Goal: Transaction & Acquisition: Purchase product/service

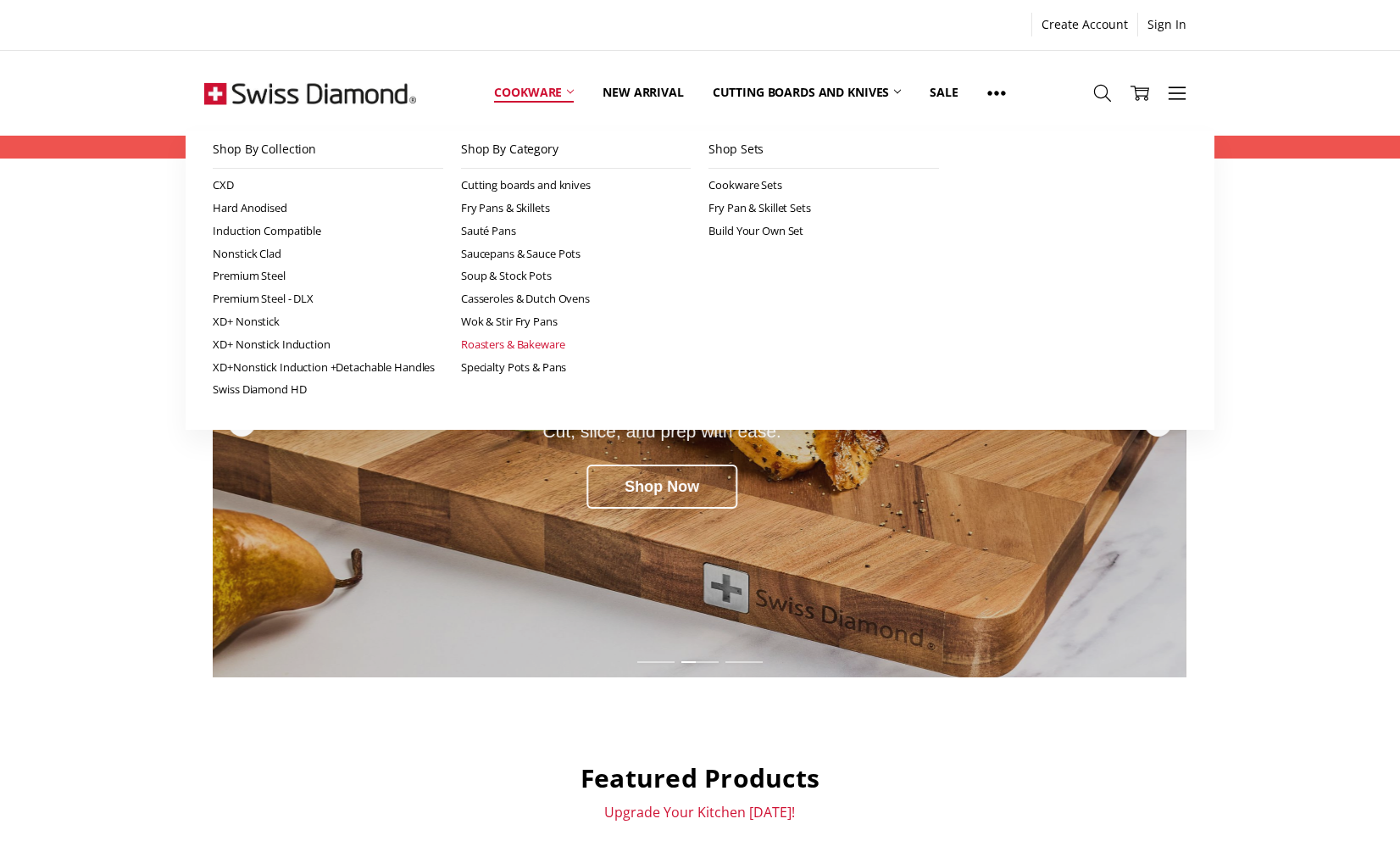
click at [495, 346] on link "Roasters & Bakeware" at bounding box center [576, 345] width 230 height 23
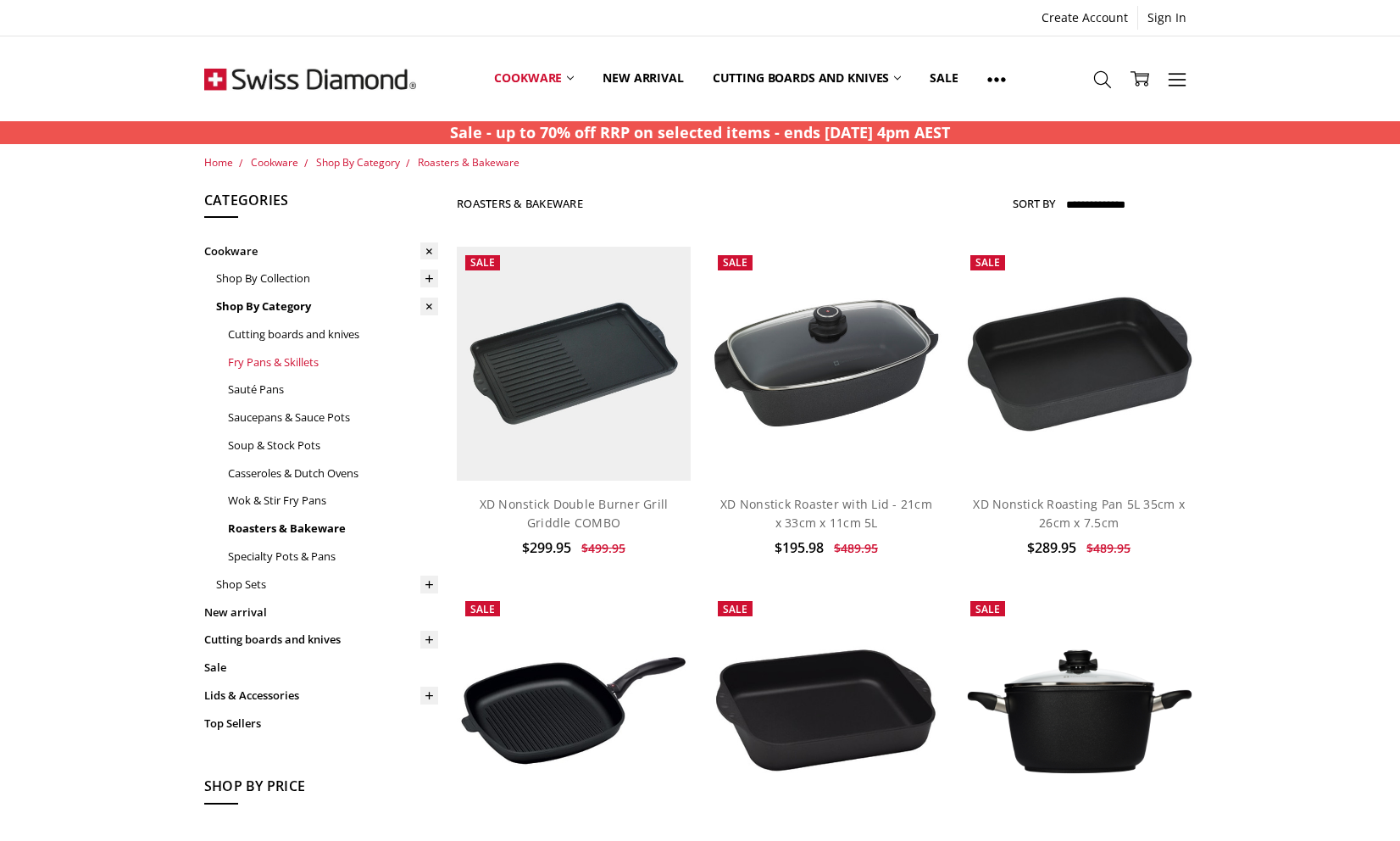
click at [287, 366] on link "Fry Pans & Skillets" at bounding box center [333, 362] width 210 height 28
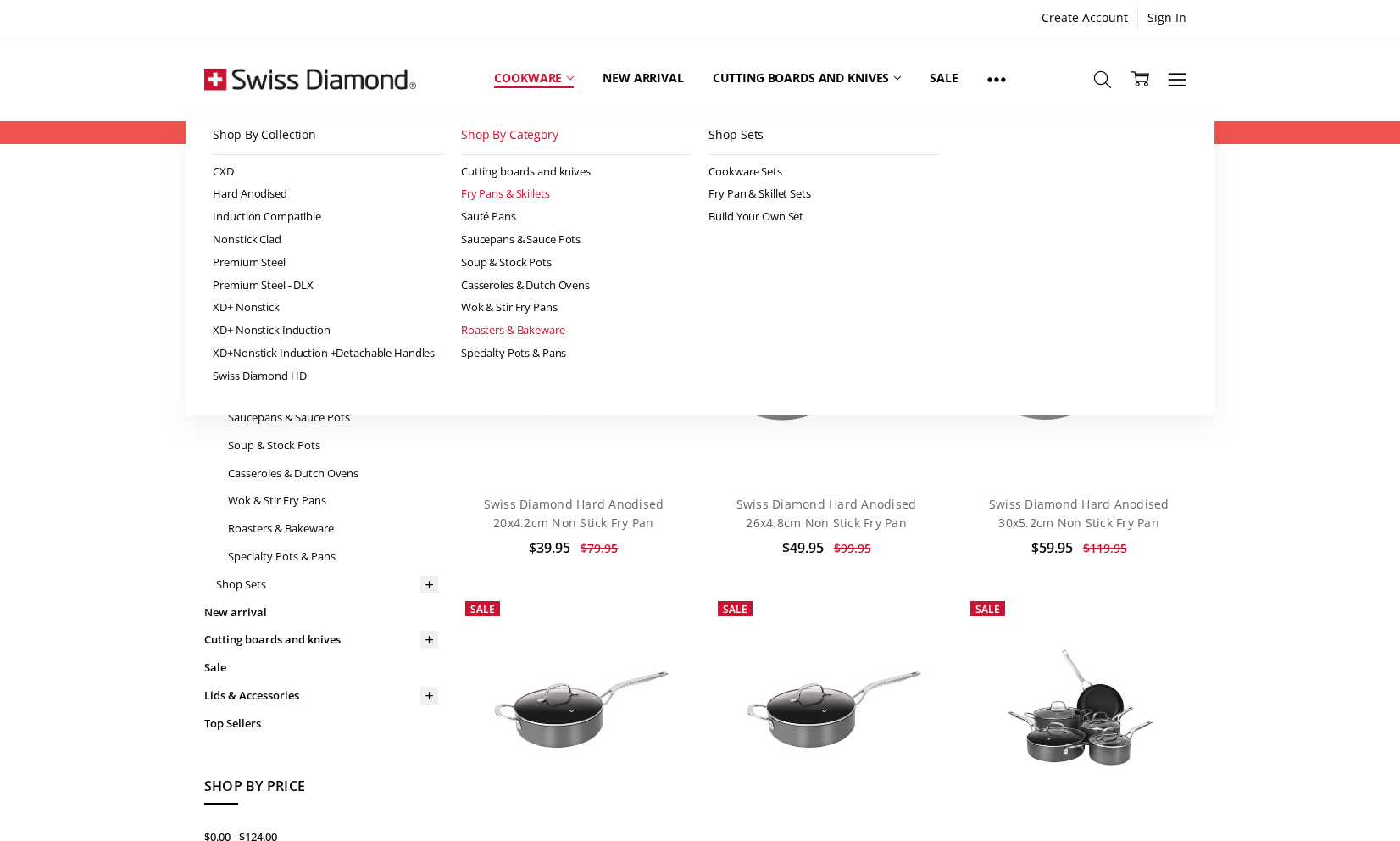
click at [506, 329] on link "Roasters & Bakeware" at bounding box center [576, 330] width 230 height 23
